Goal: Information Seeking & Learning: Learn about a topic

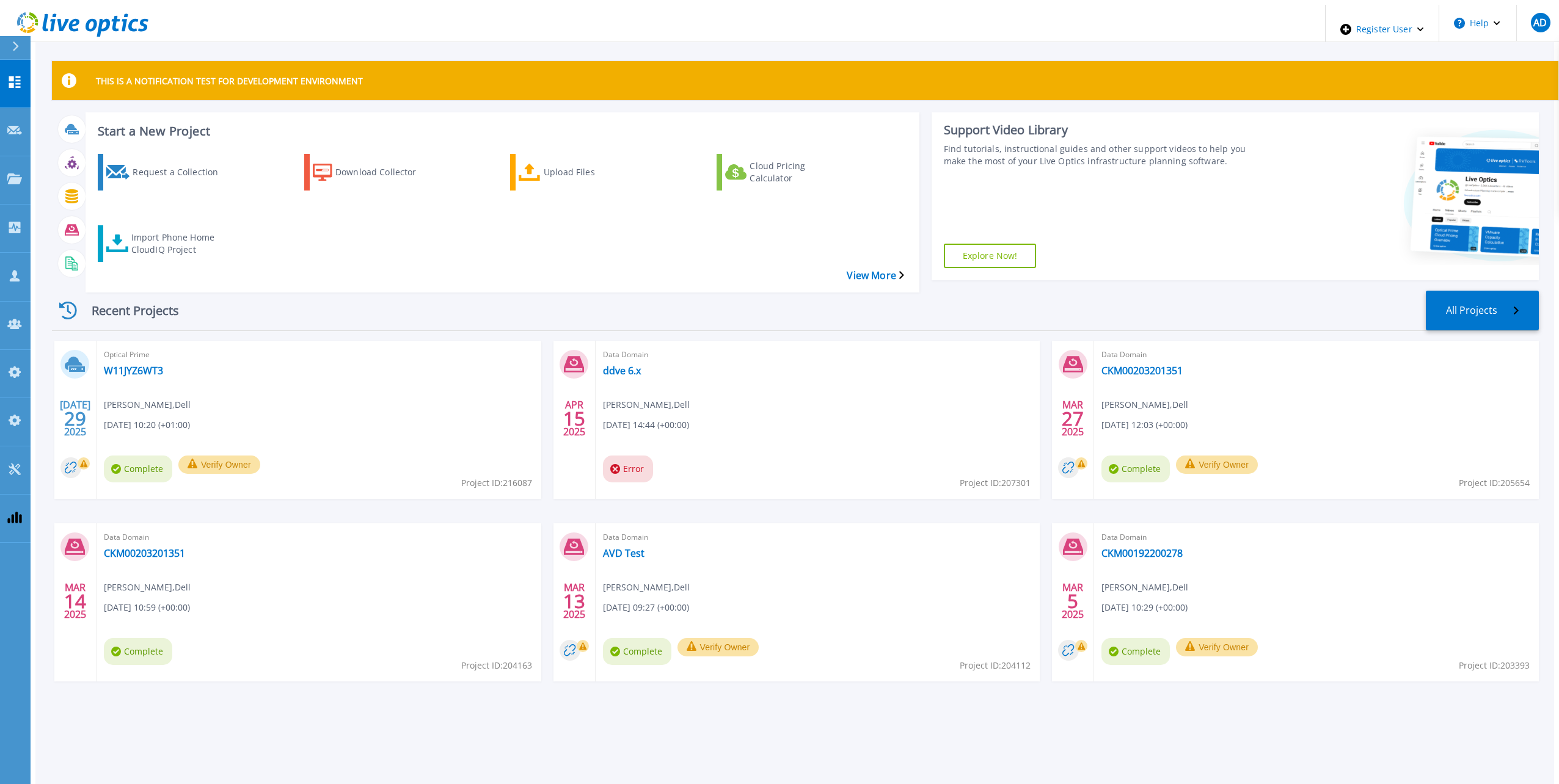
click at [7, 48] on button at bounding box center [15, 47] width 31 height 24
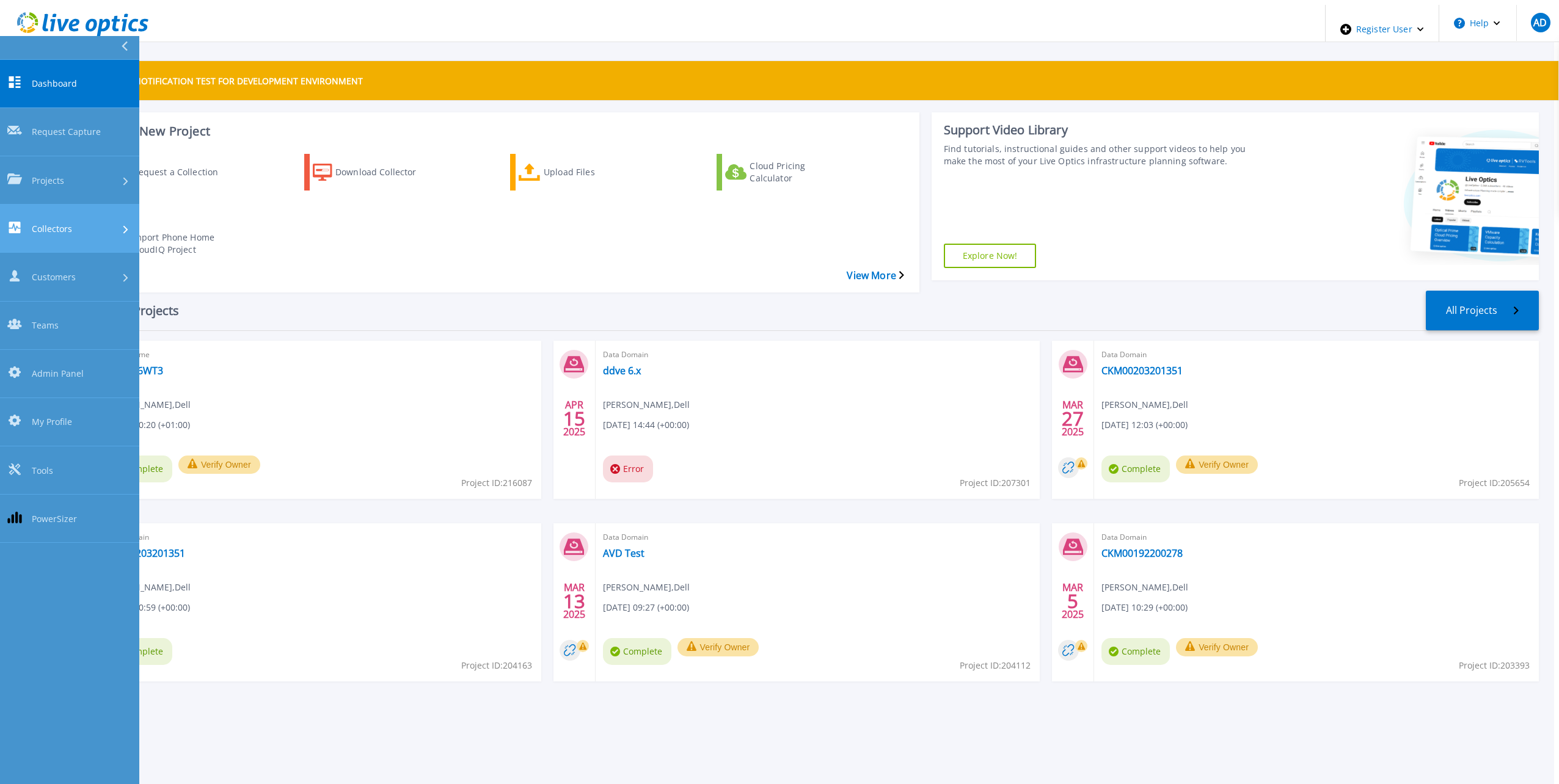
click at [88, 204] on link "Collectors Collectors" at bounding box center [69, 228] width 139 height 48
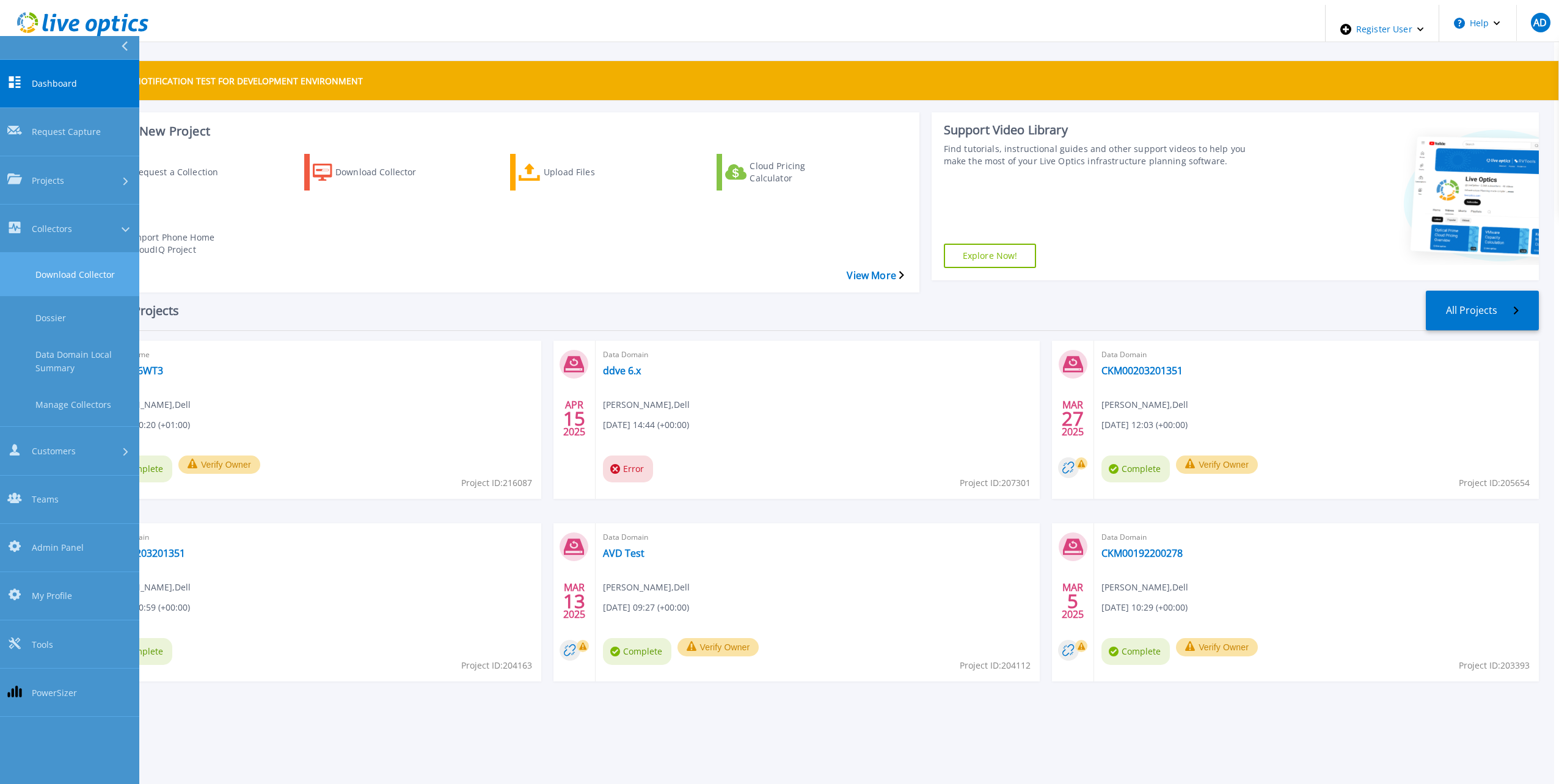
click at [82, 253] on link "Download Collector" at bounding box center [69, 274] width 139 height 43
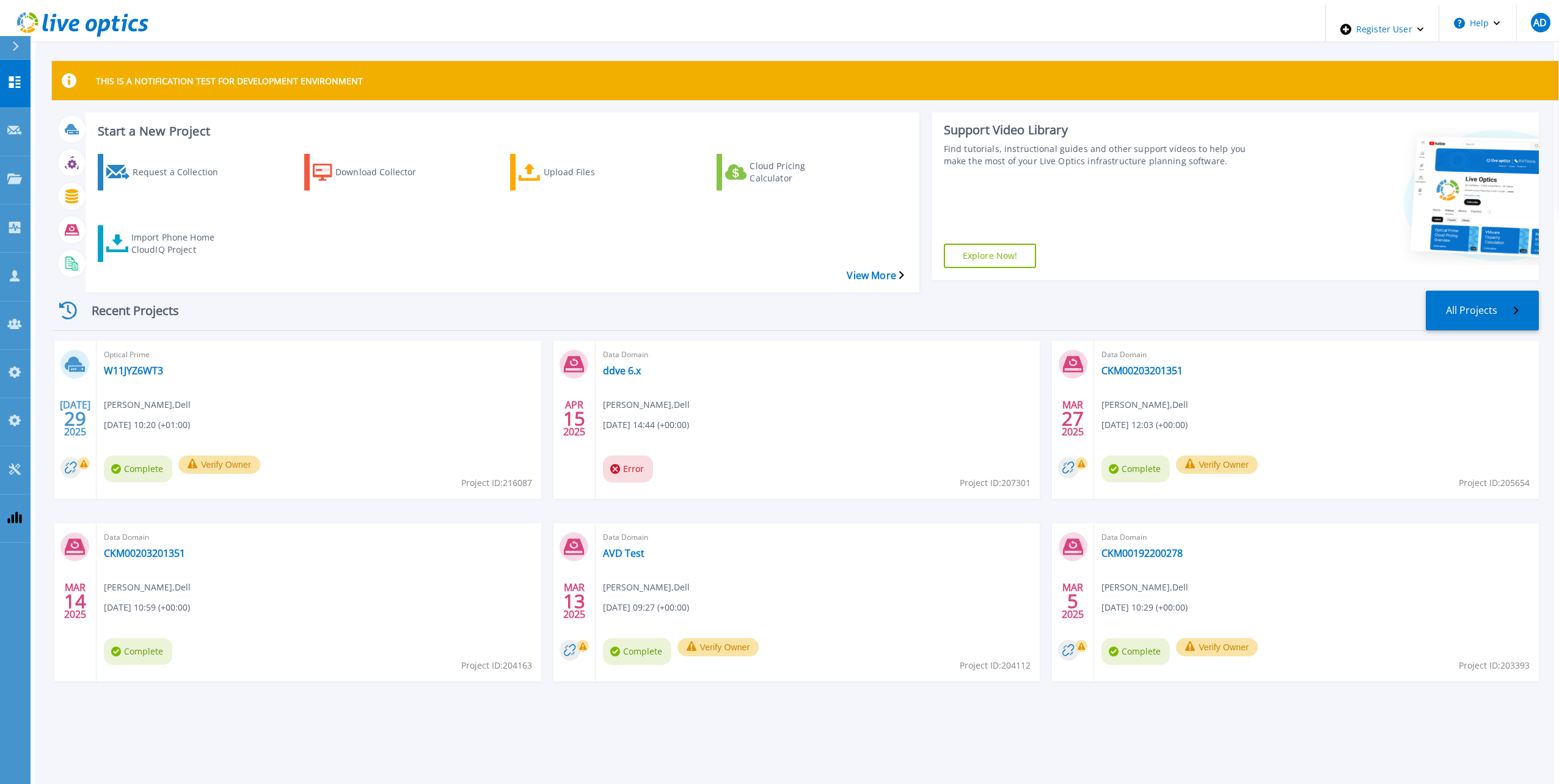
click at [16, 48] on icon at bounding box center [16, 46] width 6 height 10
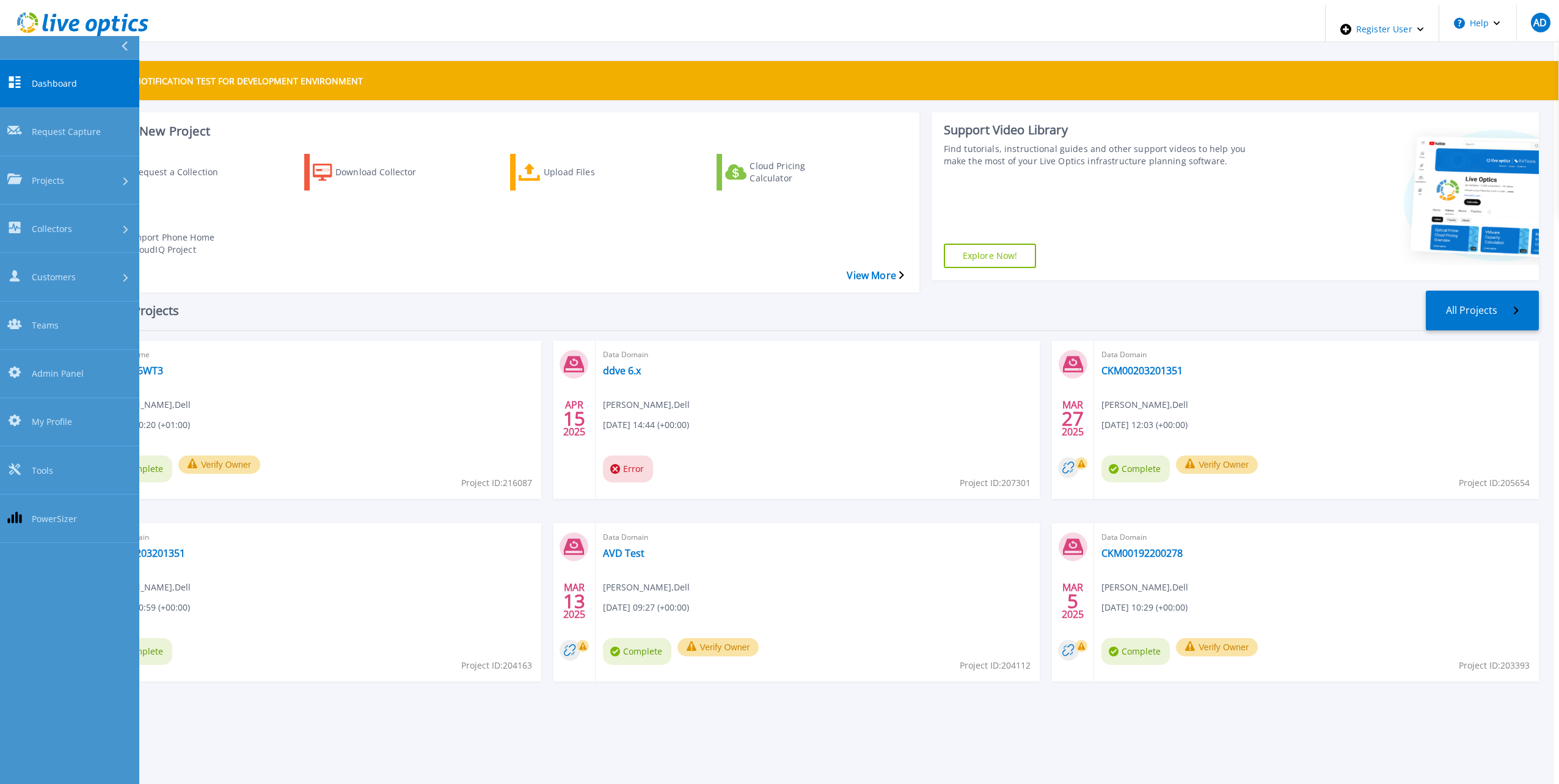
click at [609, 280] on div "Recent Projects All Projects JUL 29 2025 Optical Prime W11JYZ6WT3 Andre Domingo…" at bounding box center [795, 498] width 1487 height 434
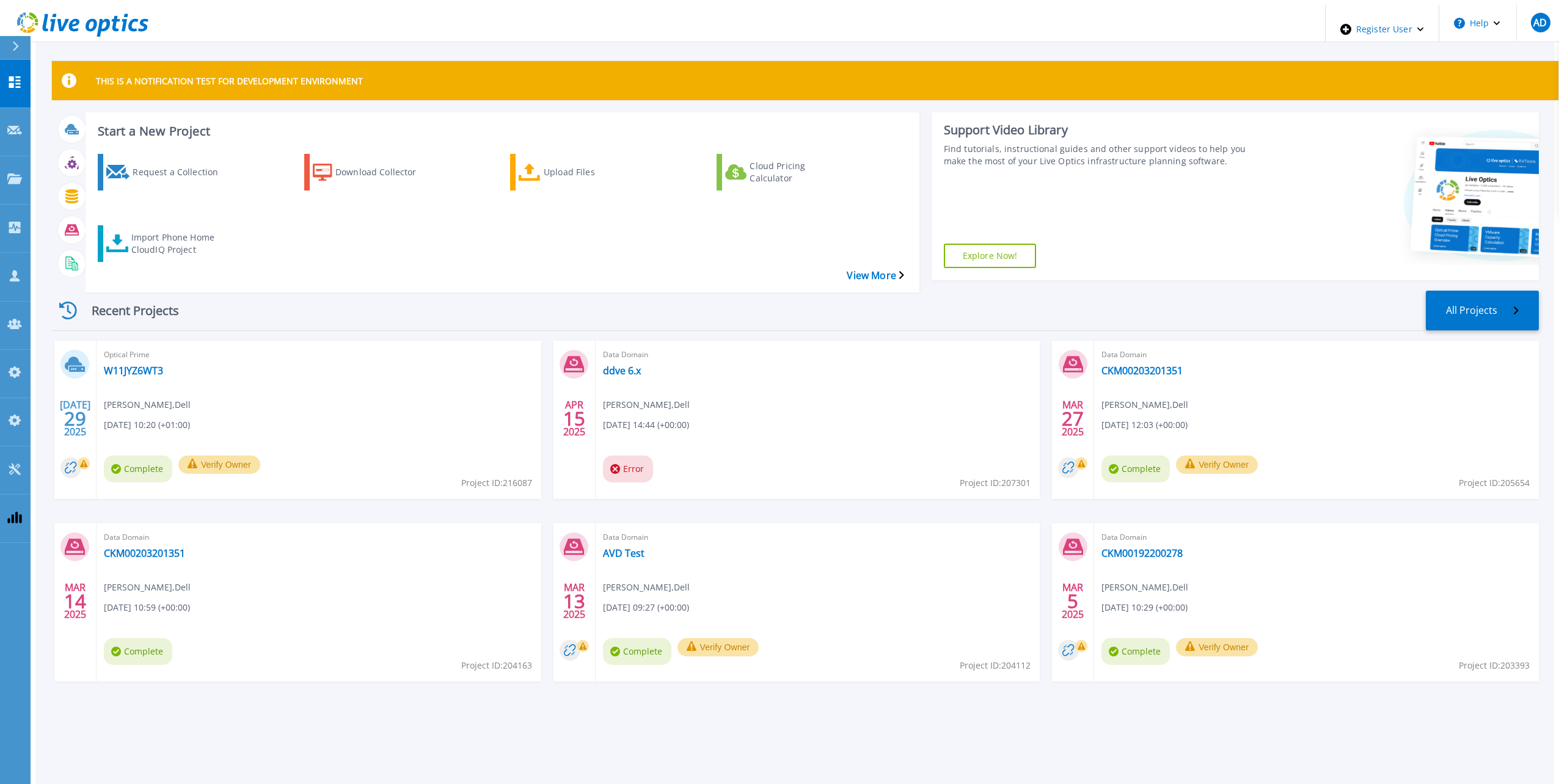
click at [653, 280] on div "Recent Projects All Projects JUL 29 2025 Optical Prime W11JYZ6WT3 Andre Domingo…" at bounding box center [795, 498] width 1487 height 434
click at [15, 47] on icon at bounding box center [15, 46] width 7 height 10
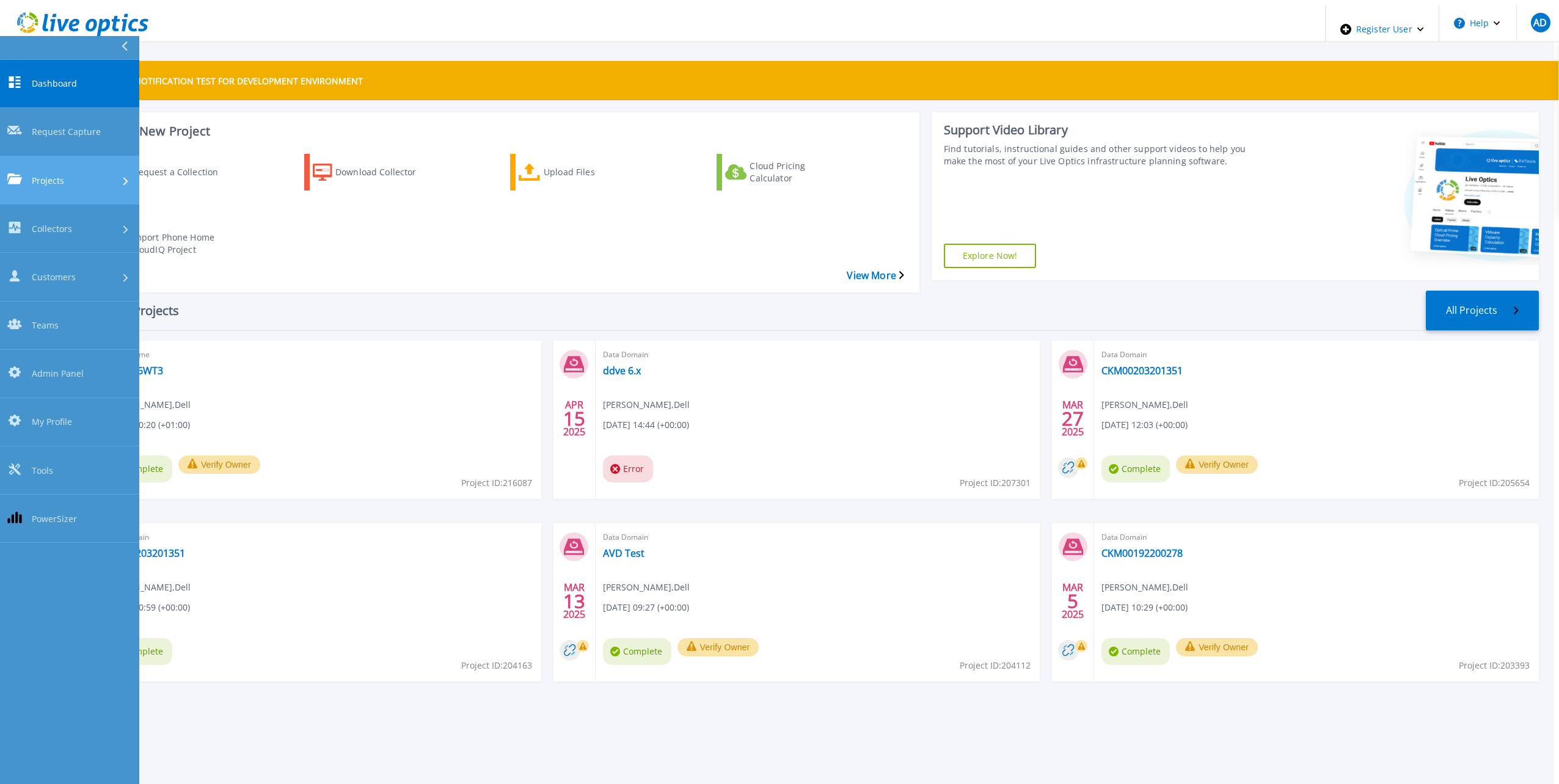
click at [82, 174] on div "Projects" at bounding box center [69, 180] width 124 height 13
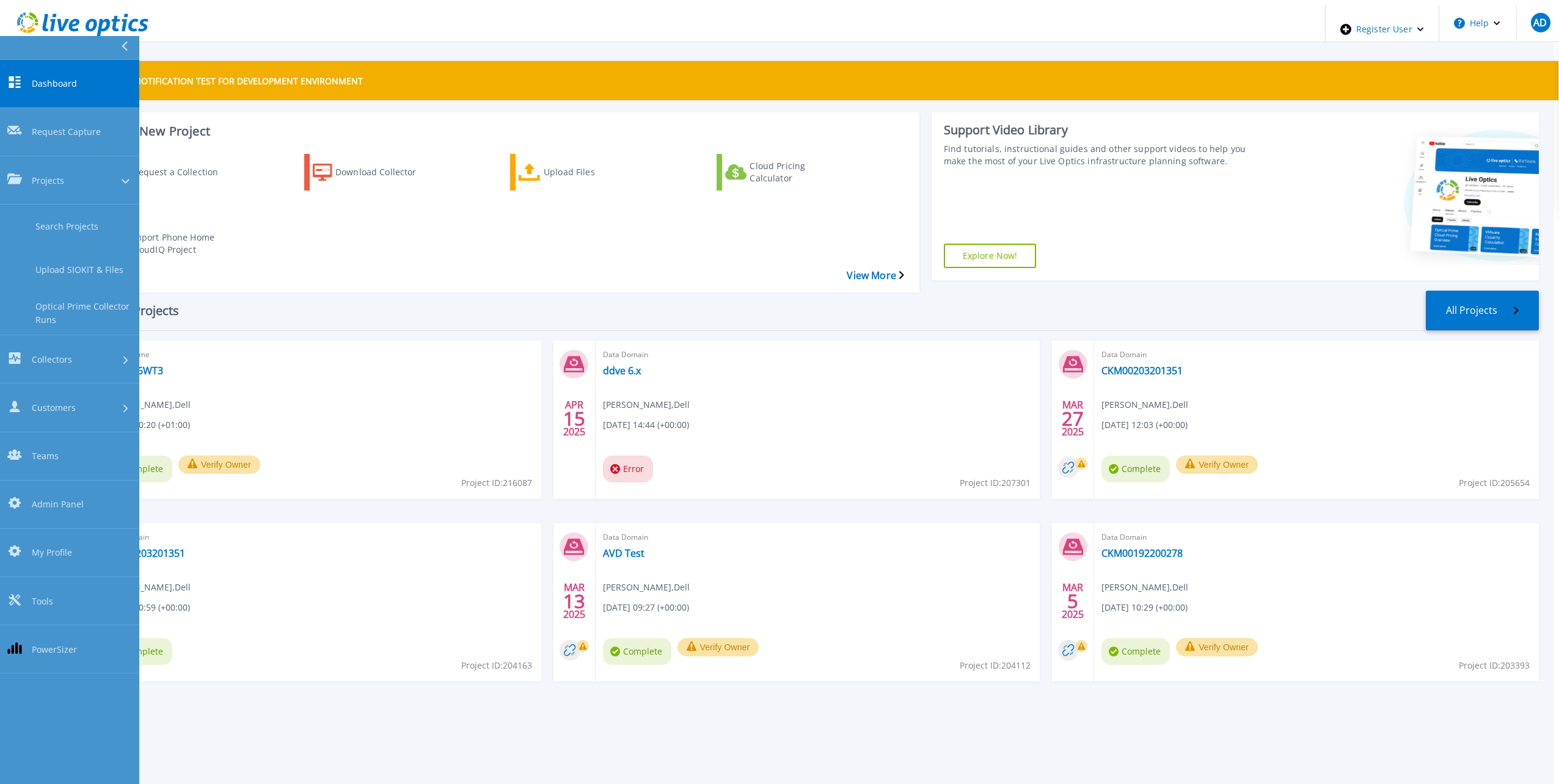
click at [285, 290] on div "Recent Projects All Projects" at bounding box center [795, 310] width 1487 height 40
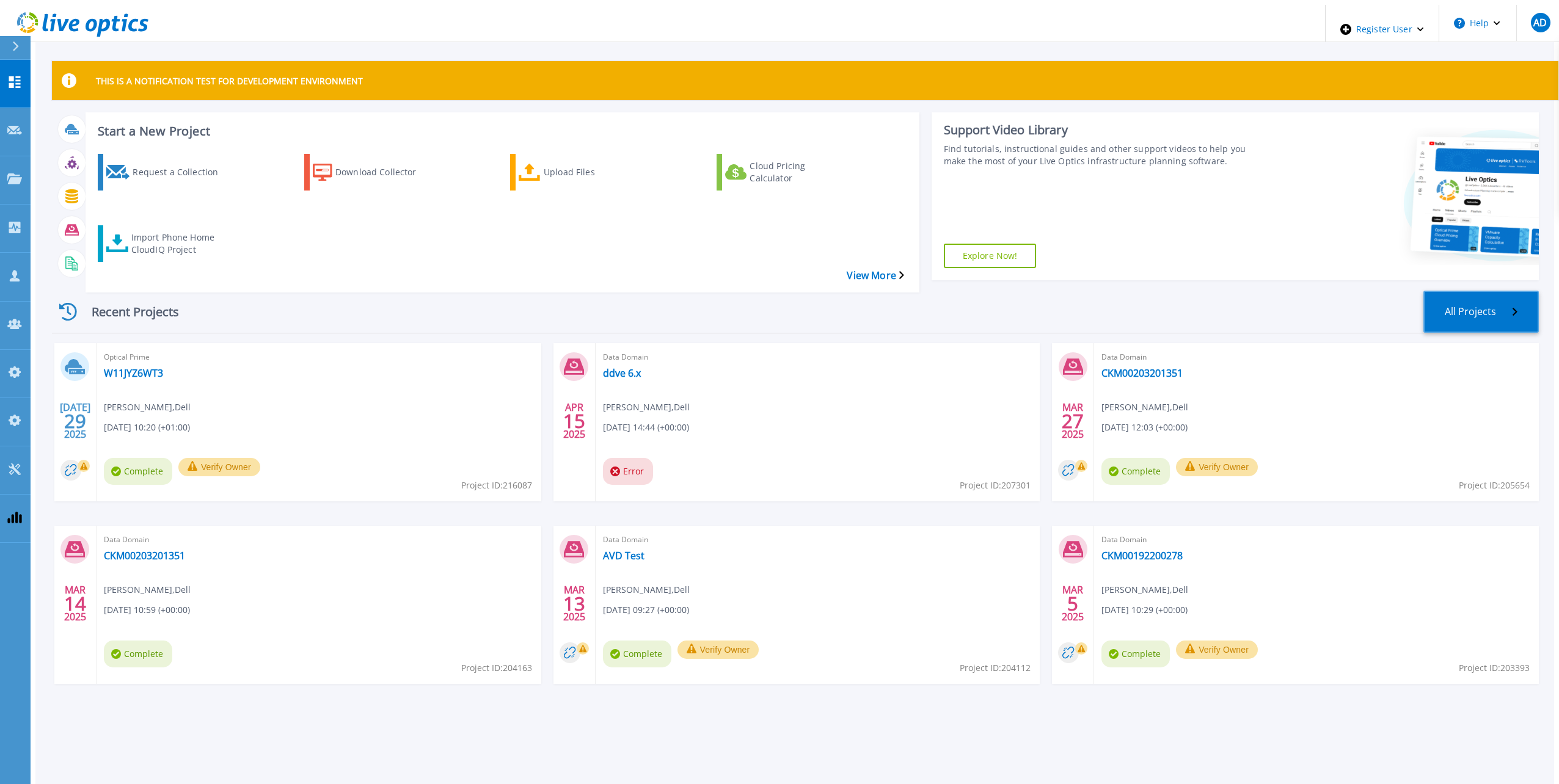
click at [1483, 290] on link "All Projects" at bounding box center [1480, 311] width 116 height 42
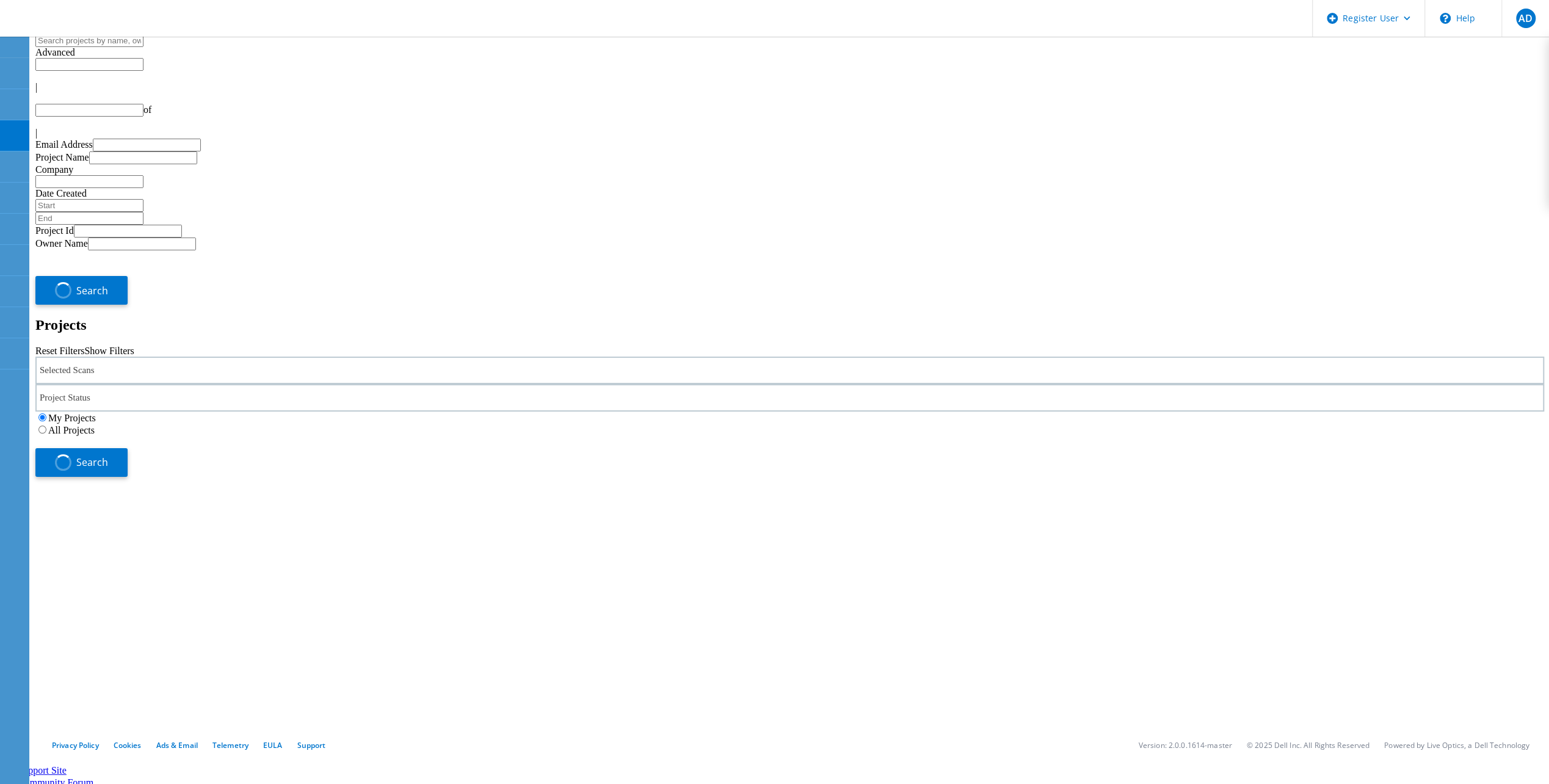
type input "1"
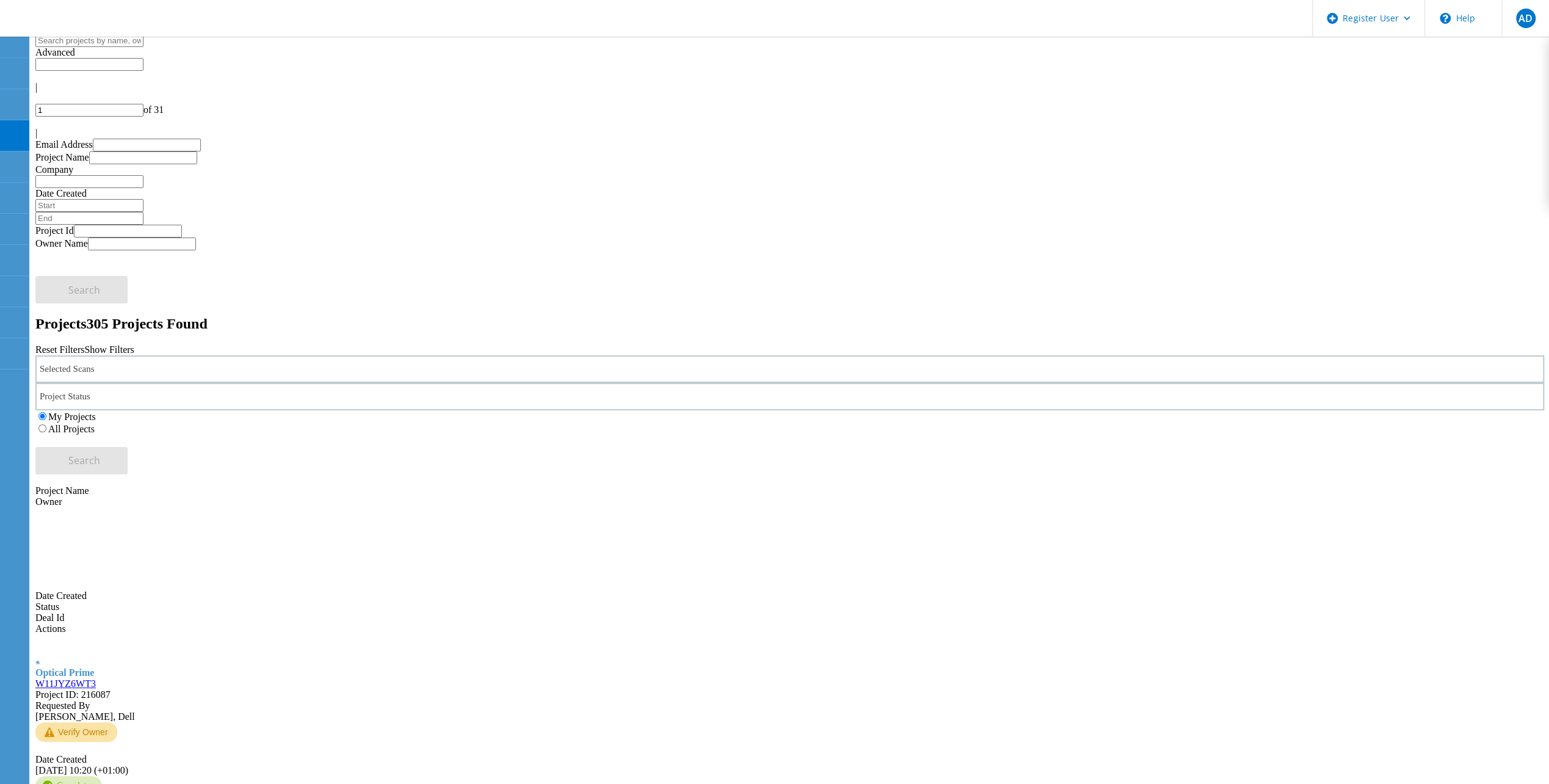
click at [347, 355] on div "Selected Scans" at bounding box center [790, 369] width 1509 height 28
click at [99, 334] on label "Unity" at bounding box center [87, 339] width 22 height 11
click at [74, 334] on input "Unity" at bounding box center [70, 338] width 8 height 8
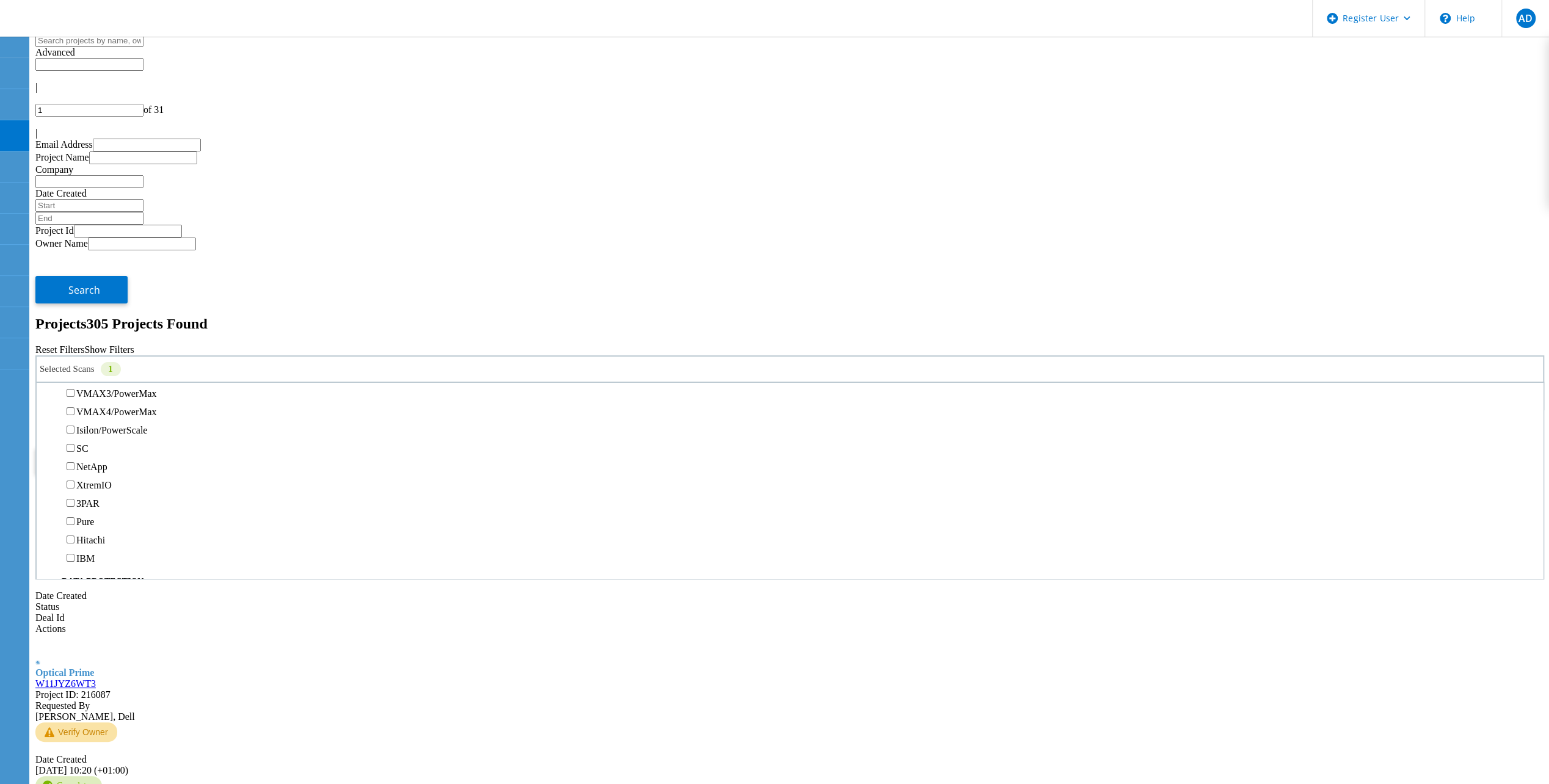
click at [95, 424] on label "All Projects" at bounding box center [71, 429] width 46 height 11
click at [46, 425] on input "All Projects" at bounding box center [42, 429] width 8 height 8
click at [100, 453] on span "Search" at bounding box center [84, 460] width 32 height 14
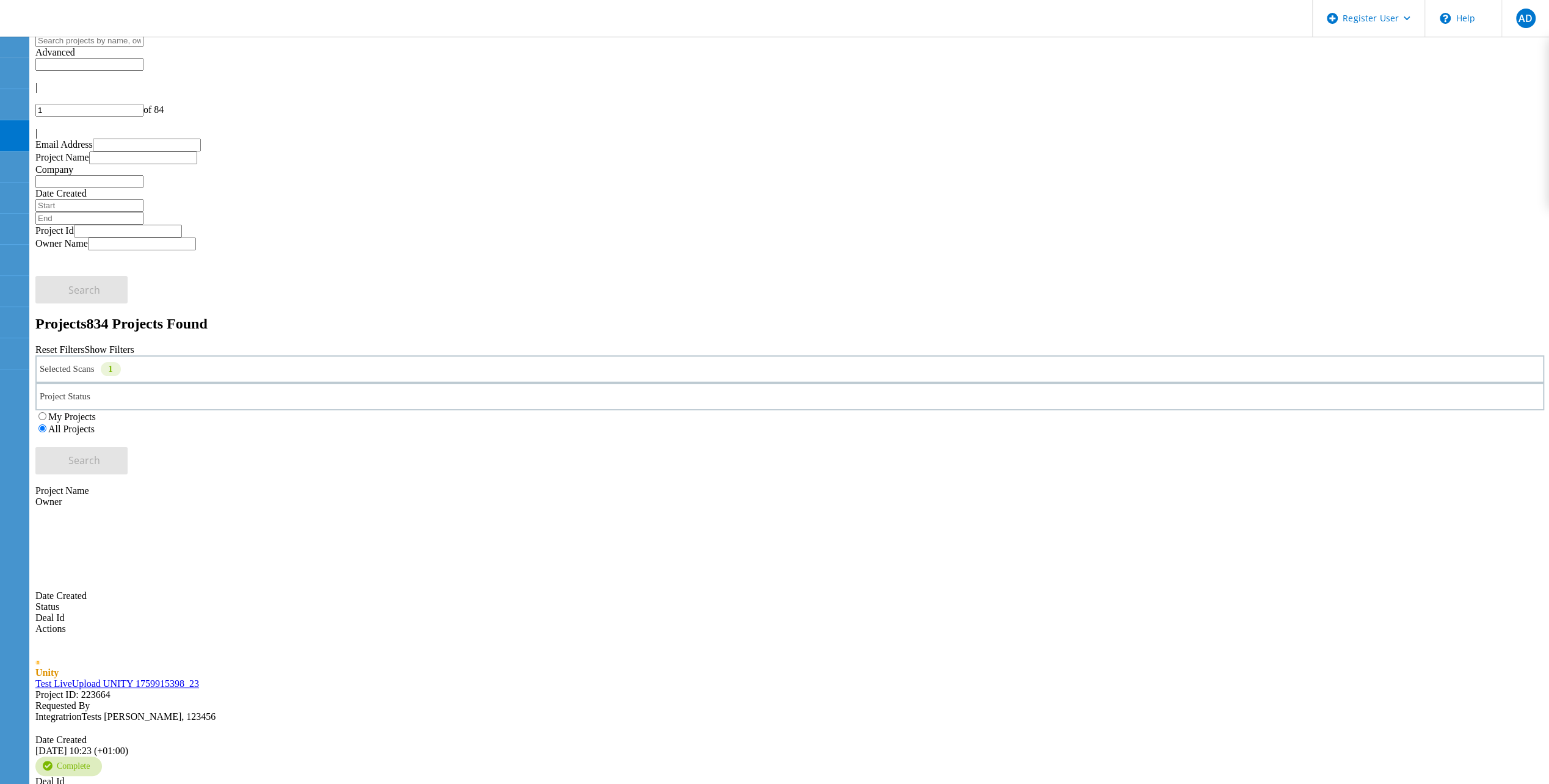
click at [205, 355] on div "Selected Scans 1" at bounding box center [790, 369] width 1509 height 28
click at [99, 391] on label "Unity" at bounding box center [87, 396] width 22 height 11
click at [74, 391] on input "Unity" at bounding box center [70, 395] width 8 height 8
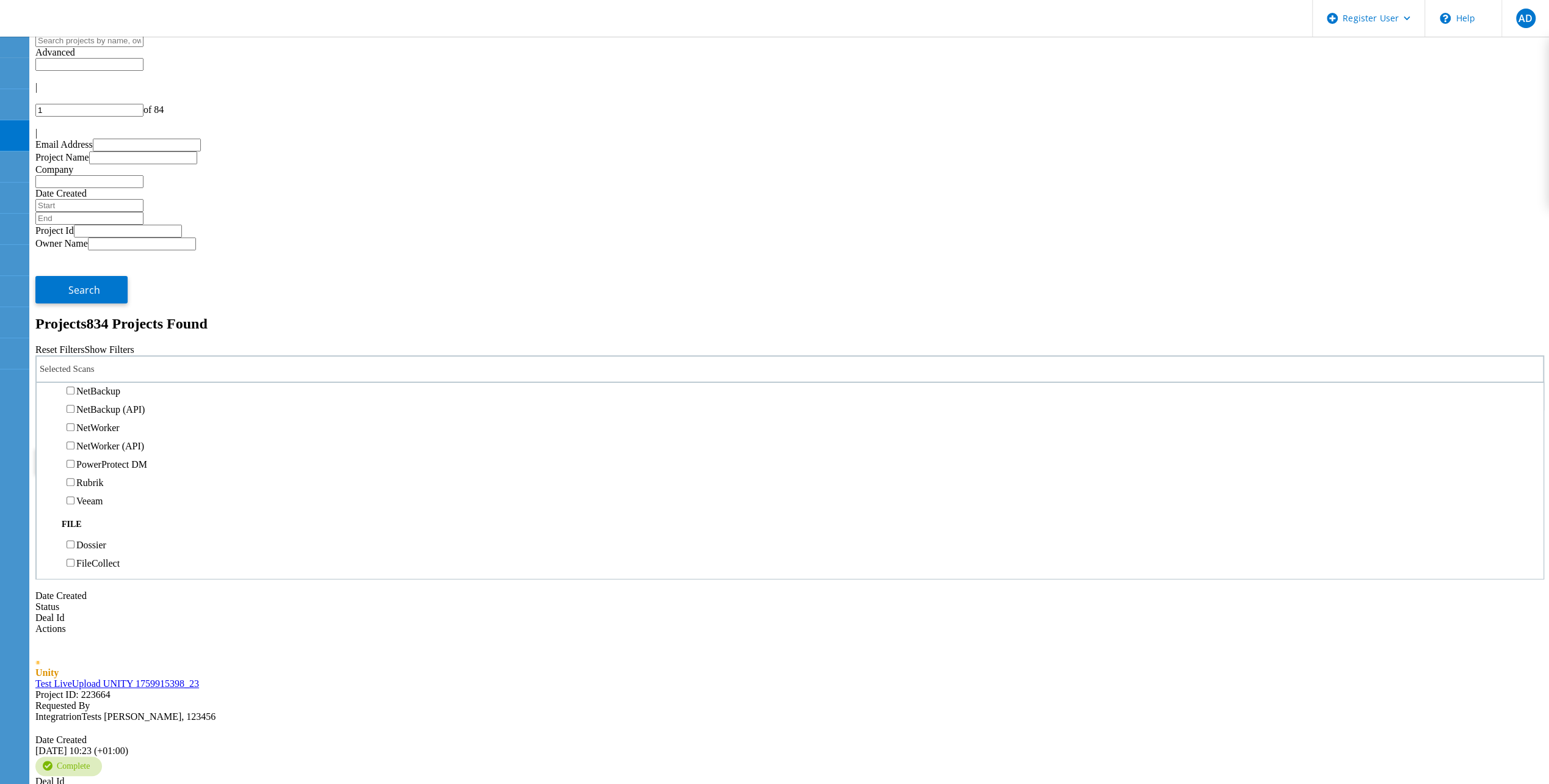
scroll to position [671, 0]
click at [105, 350] on label "Data Domain" at bounding box center [102, 354] width 52 height 11
click at [74, 350] on input "Data Domain" at bounding box center [70, 353] width 8 height 8
click at [127, 447] on button "Search" at bounding box center [81, 461] width 92 height 28
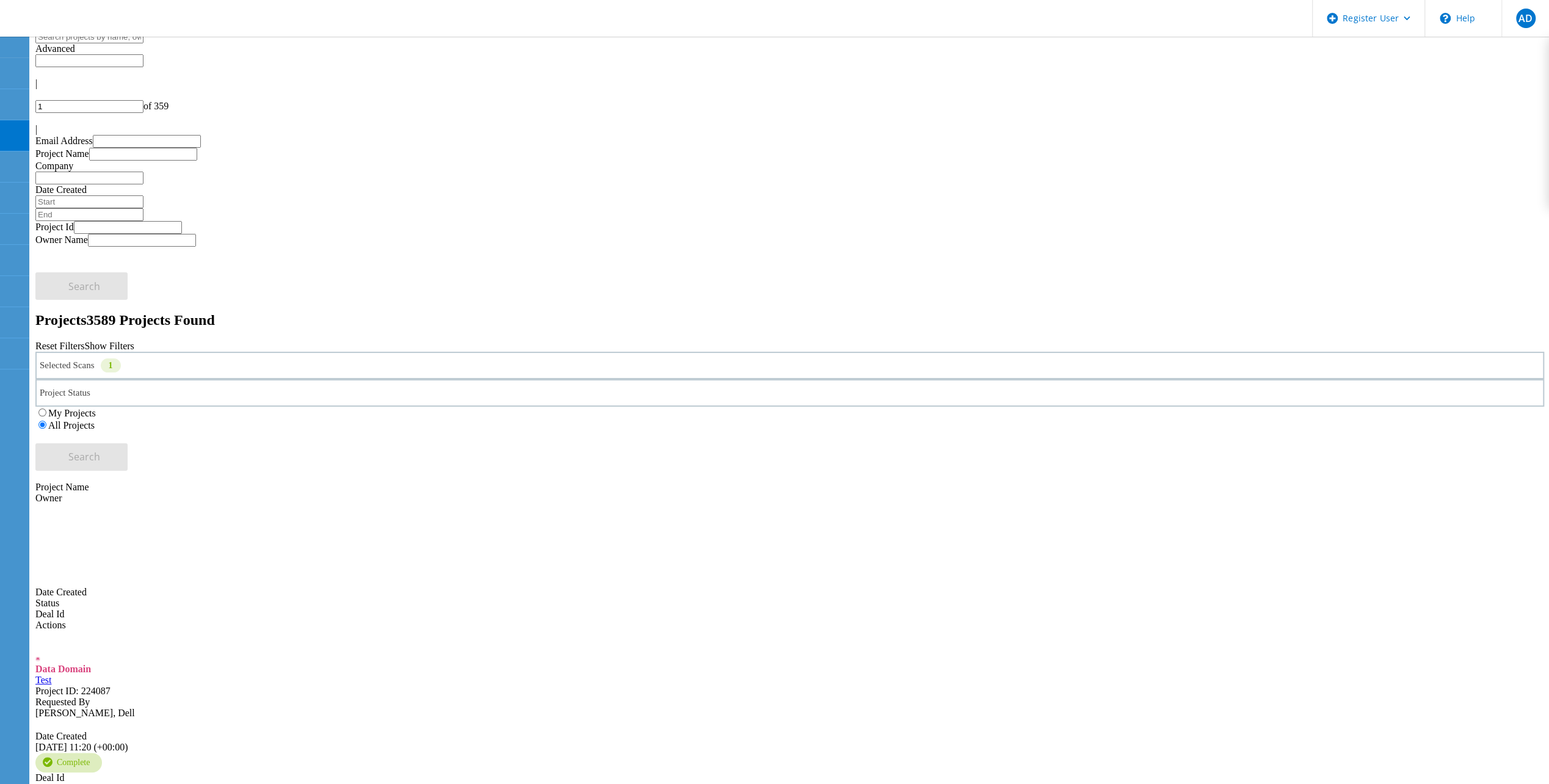
scroll to position [0, 0]
click at [11, 52] on use at bounding box center [11, 52] width 0 height 0
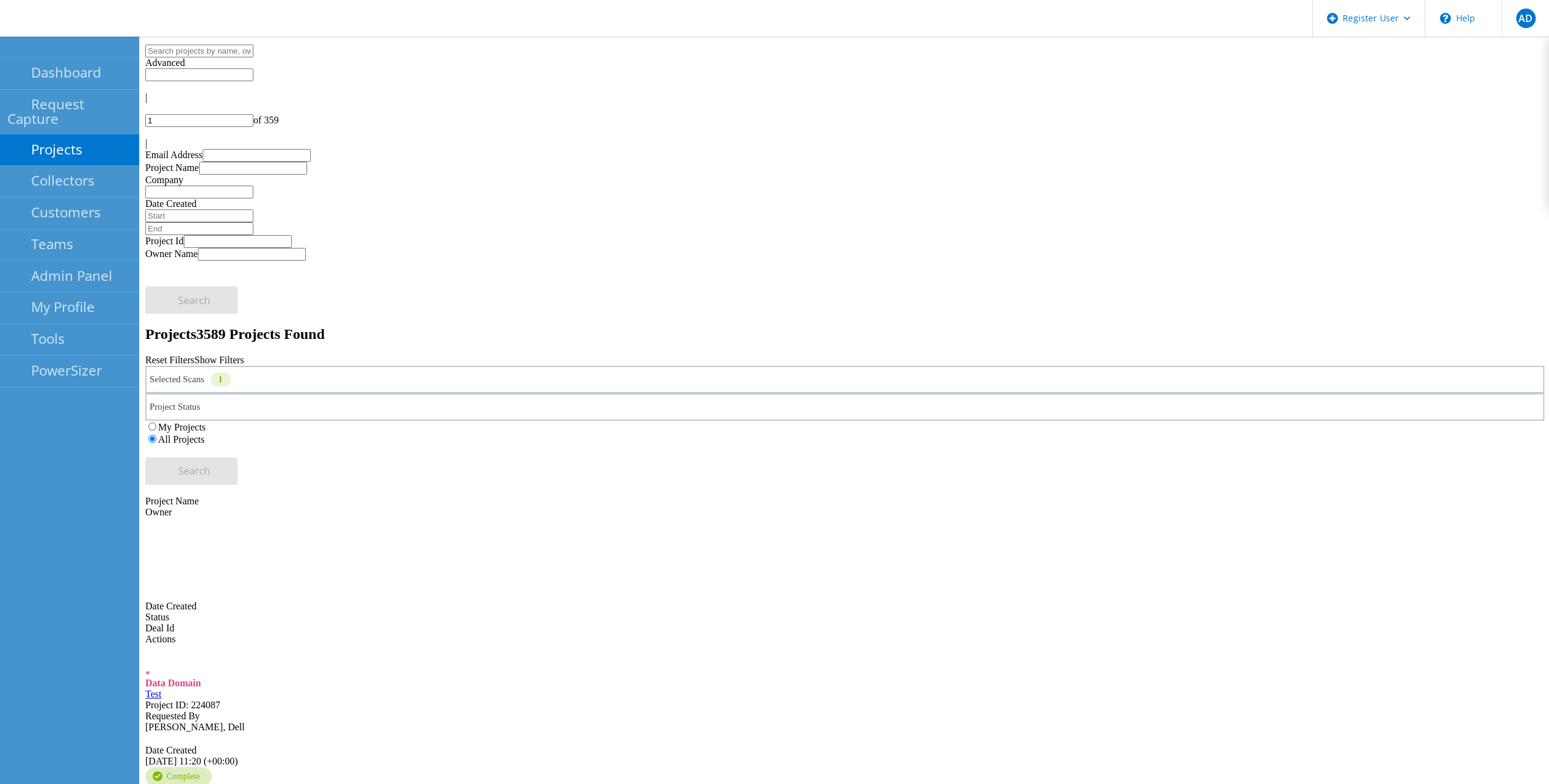
drag, startPoint x: 79, startPoint y: 73, endPoint x: 60, endPoint y: 131, distance: 61.0
click at [60, 131] on div "Dashboard Dashboard Request Capture Request Capture Projects Search Projects Up…" at bounding box center [69, 222] width 139 height 330
drag, startPoint x: 60, startPoint y: 131, endPoint x: 44, endPoint y: 76, distance: 57.3
click at [44, 76] on link "Dashboard" at bounding box center [69, 74] width 139 height 32
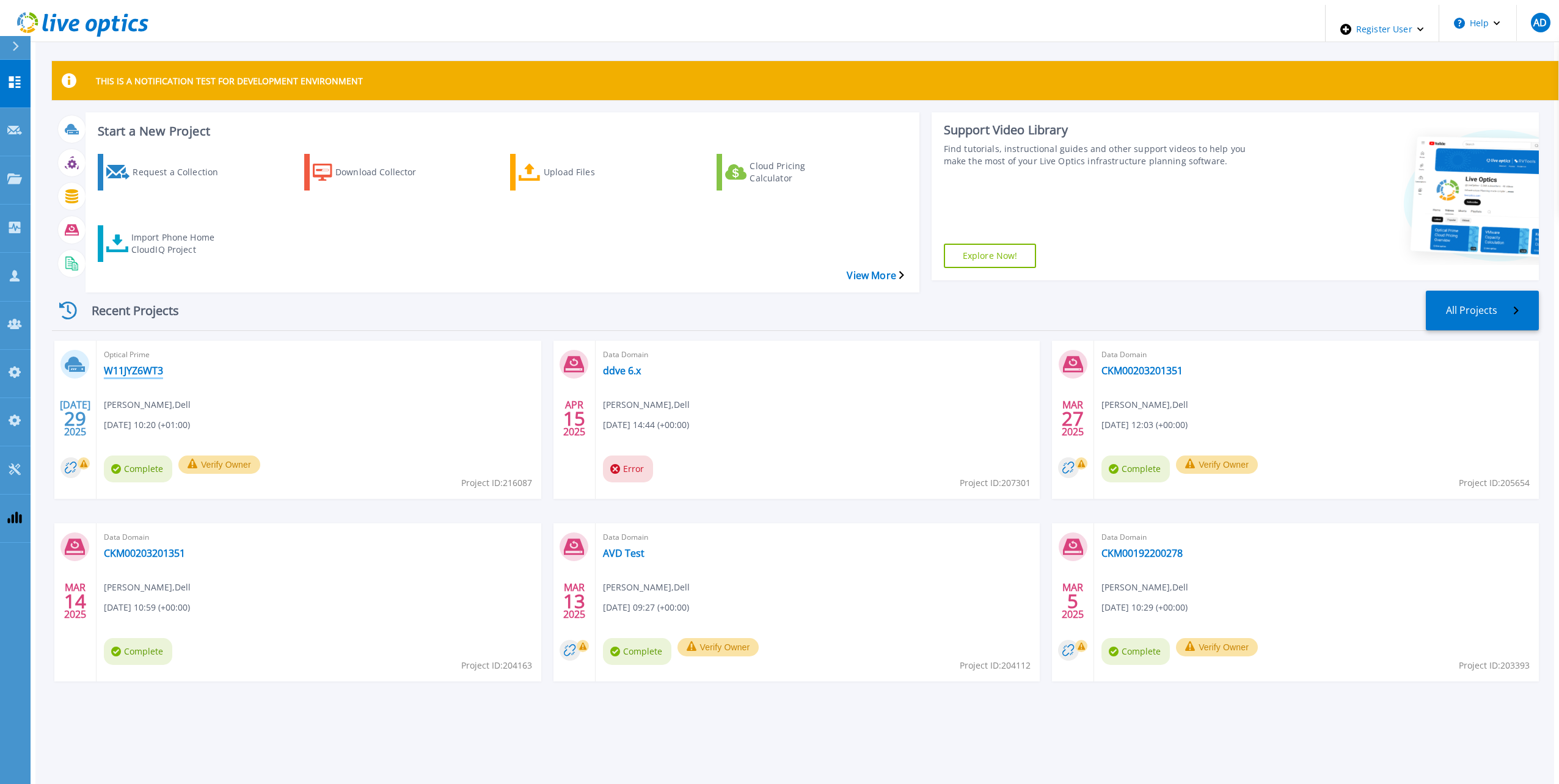
click at [112, 364] on link "W11JYZ6WT3" at bounding box center [133, 370] width 59 height 12
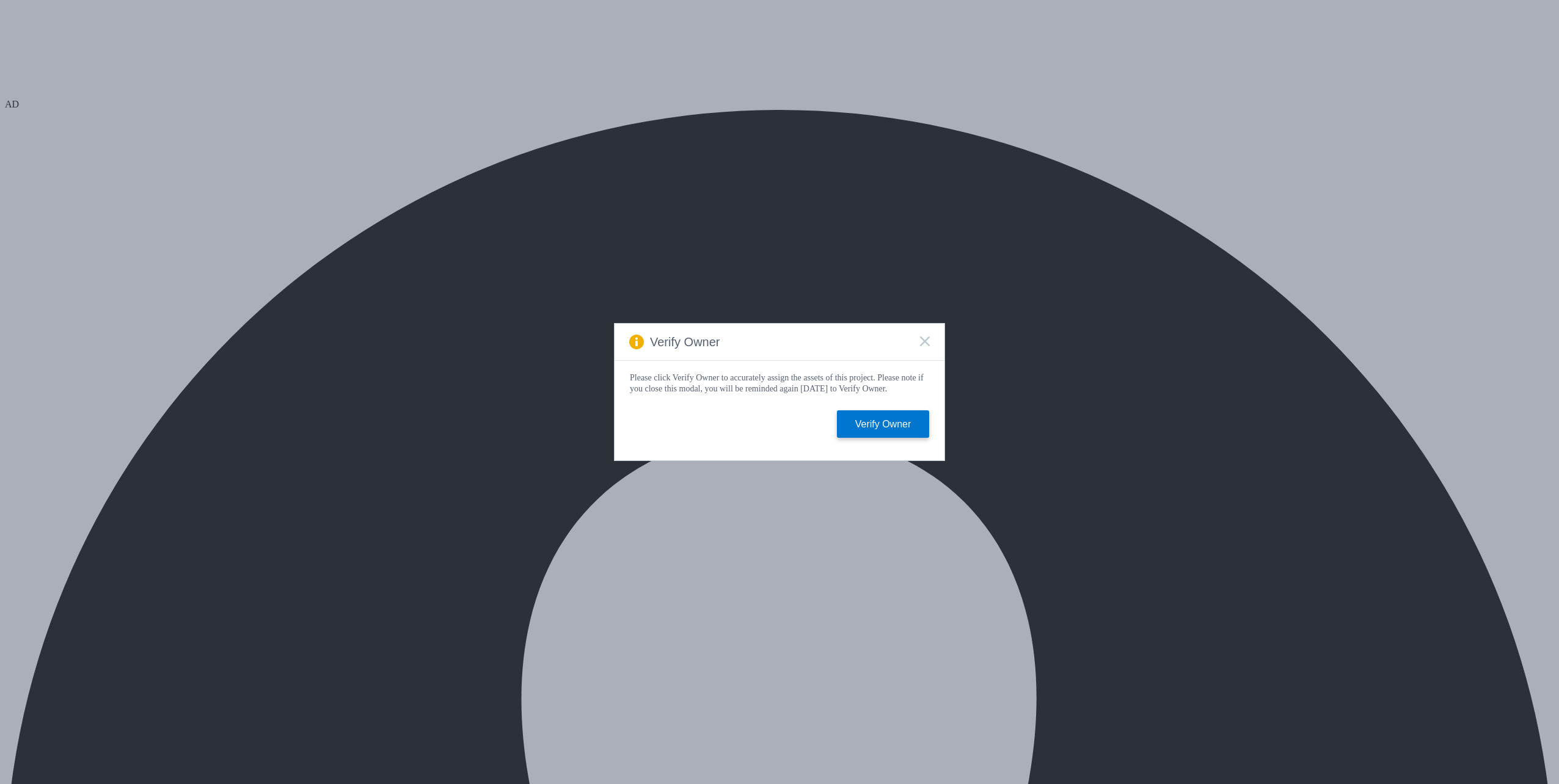
click at [925, 337] on icon at bounding box center [925, 342] width 10 height 10
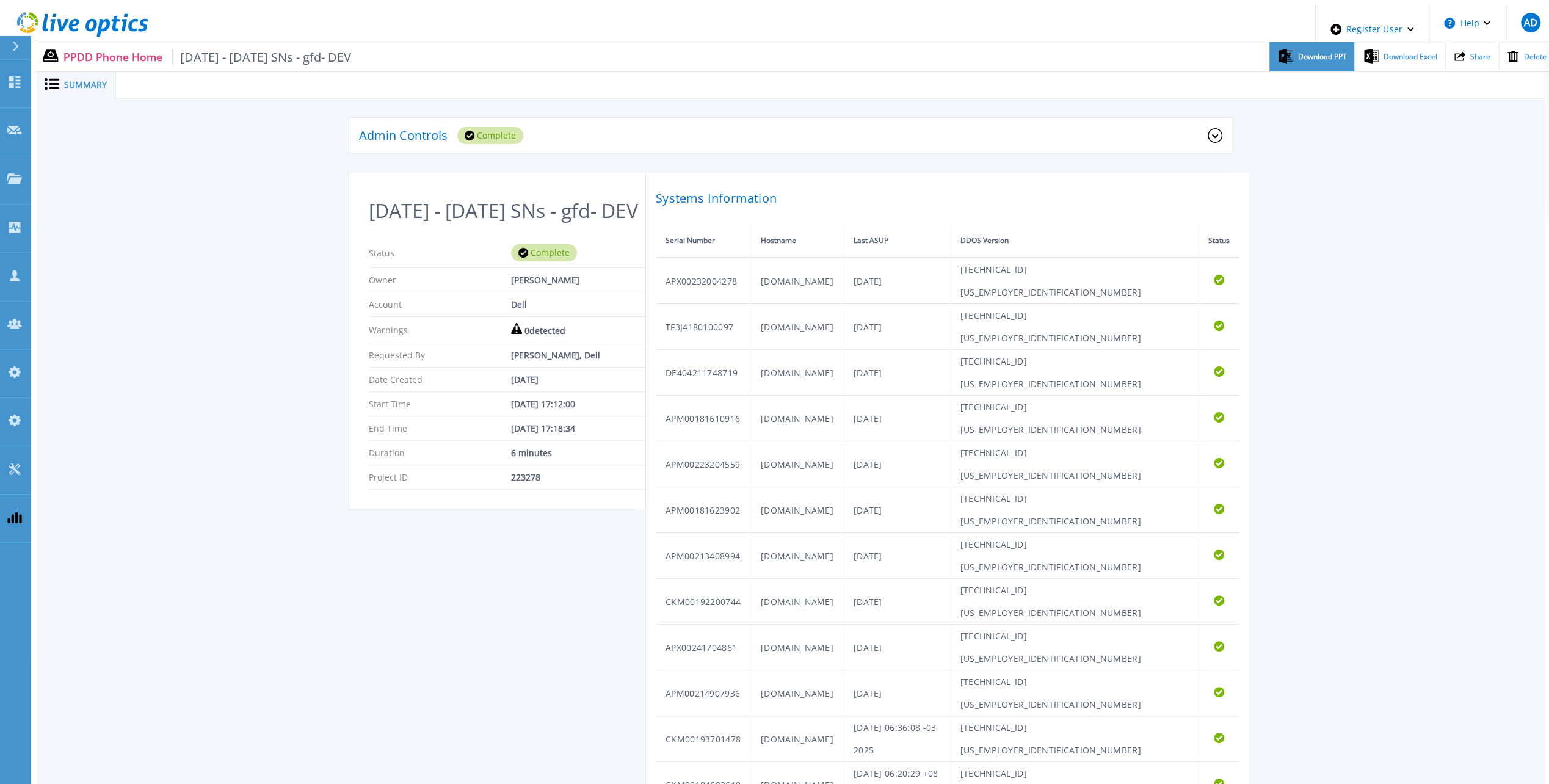
click at [1312, 55] on div "Download PPT" at bounding box center [1312, 57] width 85 height 30
click at [1355, 216] on div "Admin Controls Complete Download Raw Files Retry Delete Oct 2 - 20 SNs - gfd- D…" at bounding box center [791, 651] width 1508 height 1104
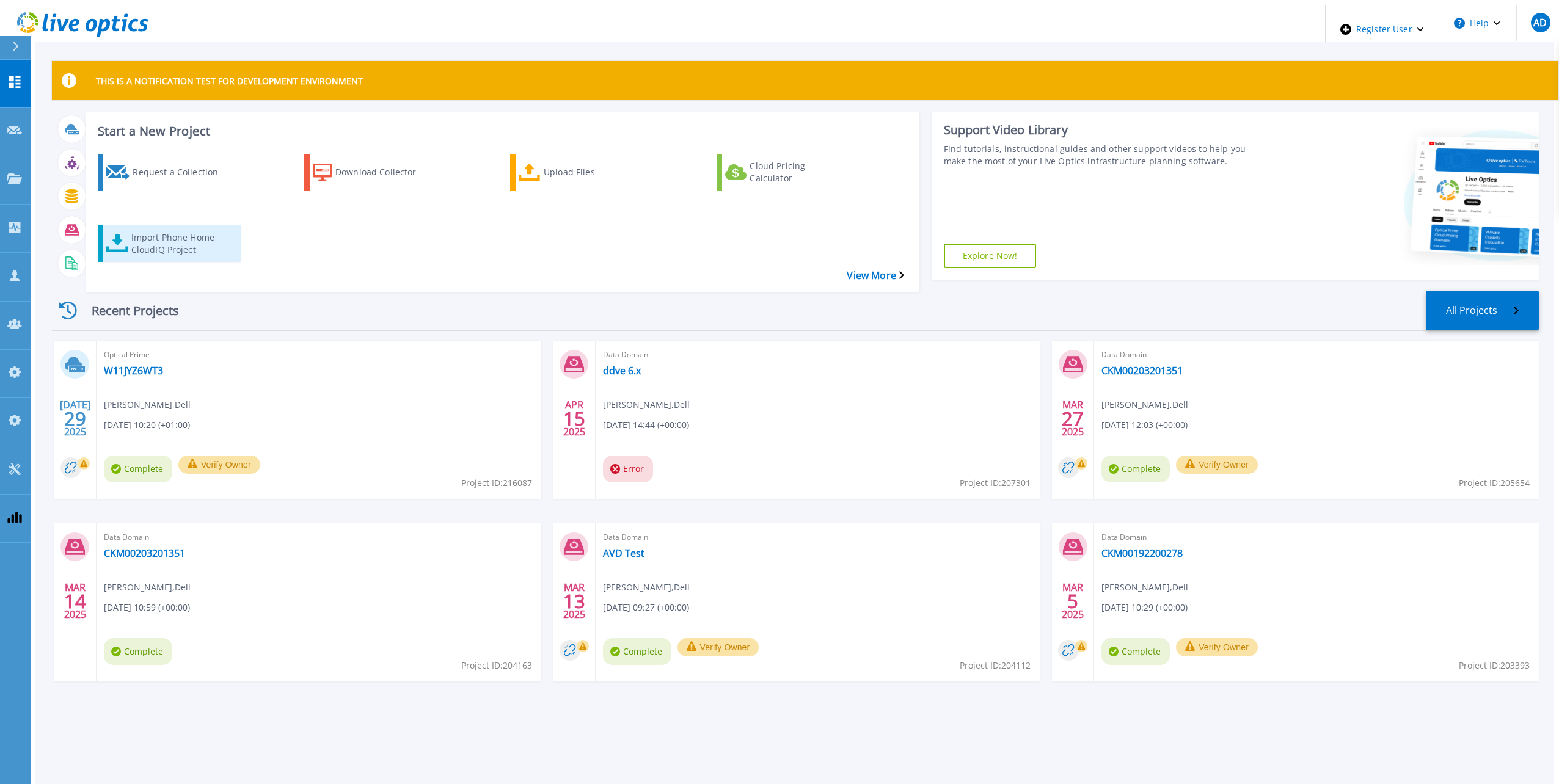
click at [150, 228] on div "Import Phone Home CloudIQ Project" at bounding box center [180, 243] width 98 height 31
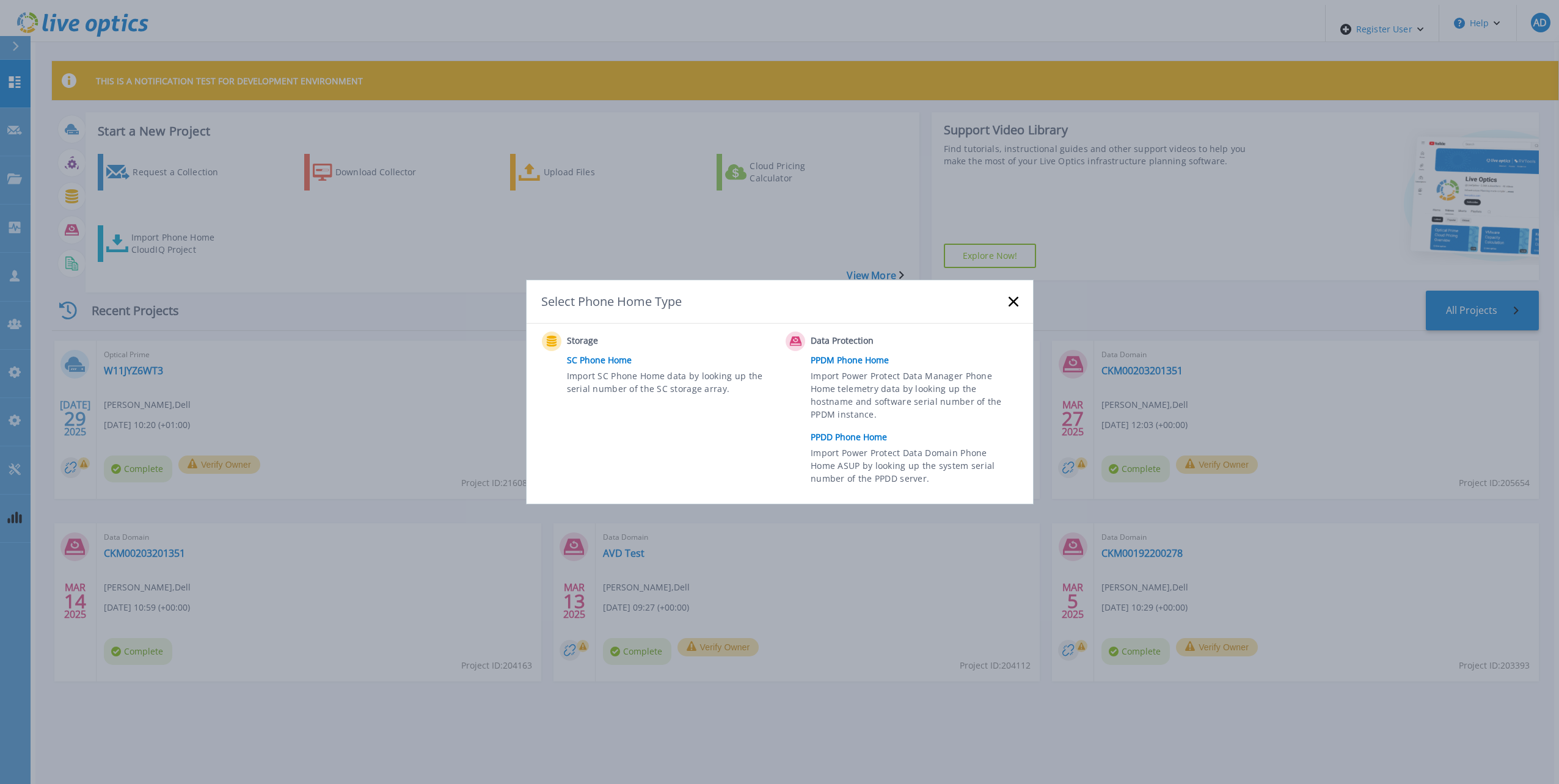
click at [860, 435] on link "PPDD Phone Home" at bounding box center [917, 436] width 213 height 19
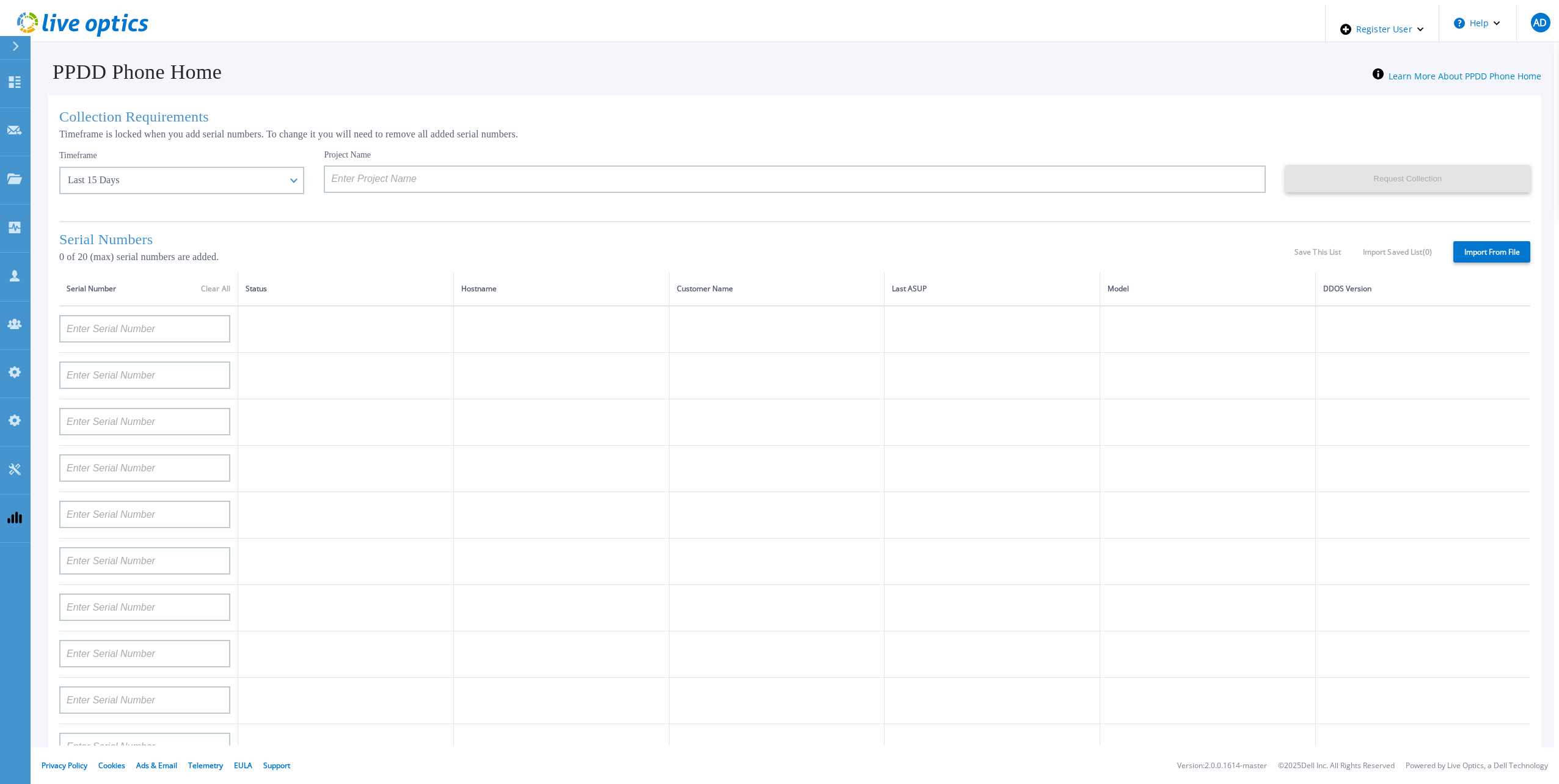
click at [1487, 251] on label "Import From File" at bounding box center [1492, 252] width 77 height 22
click at [0, 0] on input "Import From File" at bounding box center [0, 0] width 0 height 0
click at [248, 184] on div "Last 15 Days" at bounding box center [182, 181] width 245 height 28
click at [465, 128] on p "Timeframe is locked when you add serial numbers. To change it you will need to …" at bounding box center [794, 133] width 1471 height 11
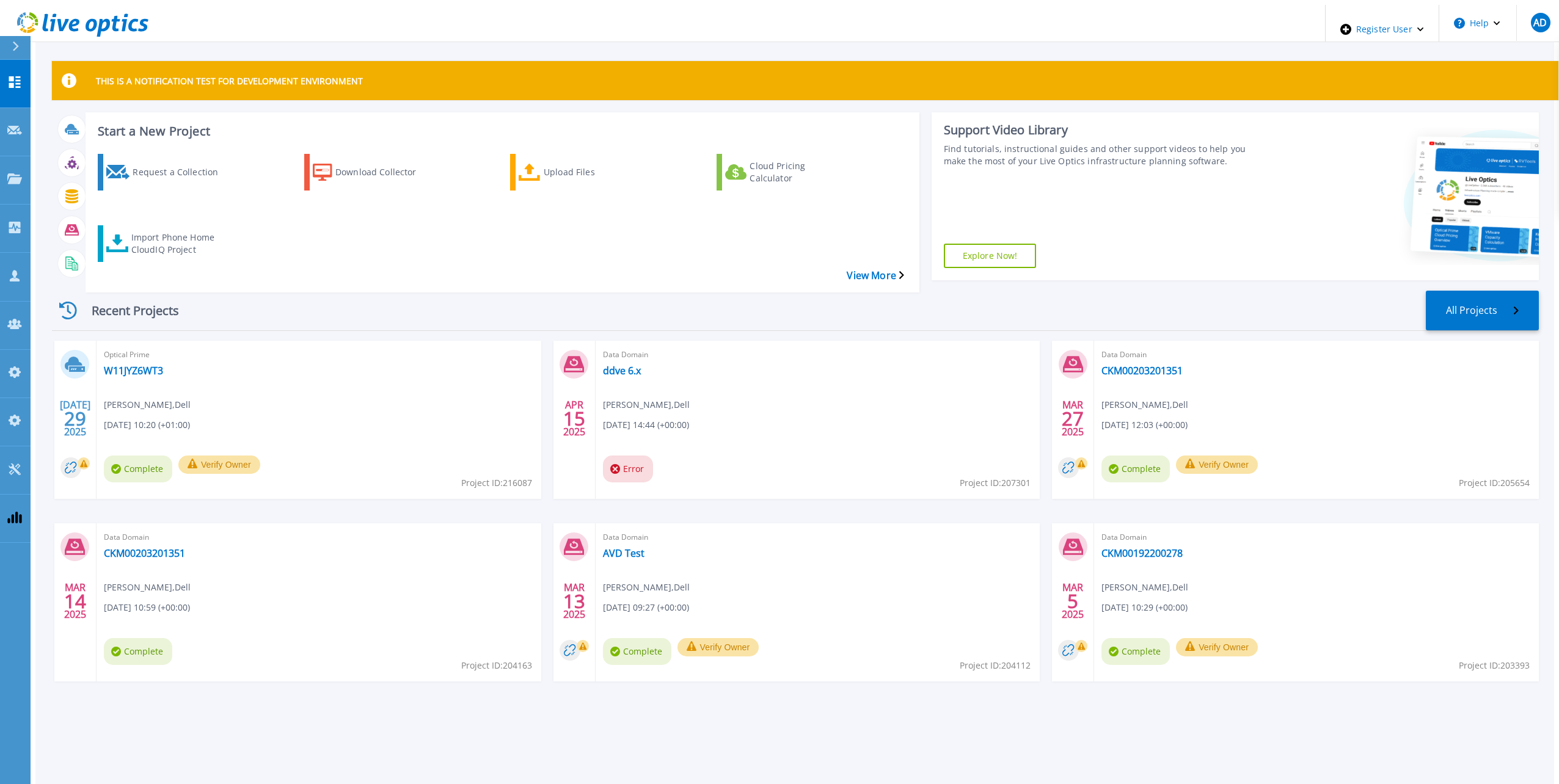
drag, startPoint x: 360, startPoint y: 341, endPoint x: 328, endPoint y: 341, distance: 32.0
click at [360, 341] on div "Optical Prime W11JYZ6WT3 [PERSON_NAME] , Dell [DATE] 10:20 (+01:00) Complete Ve…" at bounding box center [319, 420] width 445 height 158
click at [112, 364] on link "W11JYZ6WT3" at bounding box center [133, 370] width 59 height 12
